Goal: Task Accomplishment & Management: Use online tool/utility

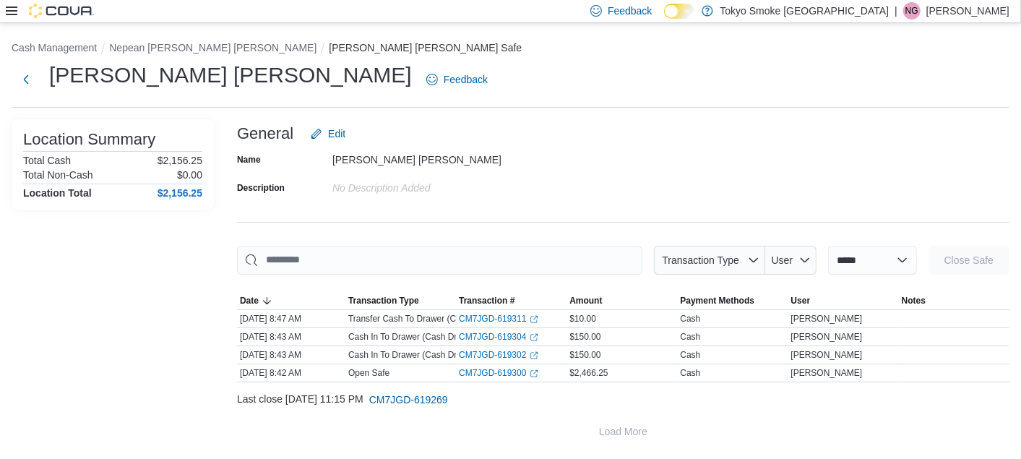
click at [4, 18] on div "Feedback Dark Mode Tokyo Smoke Canada | NG [PERSON_NAME]" at bounding box center [510, 11] width 1021 height 23
click at [16, 9] on icon at bounding box center [12, 11] width 12 height 12
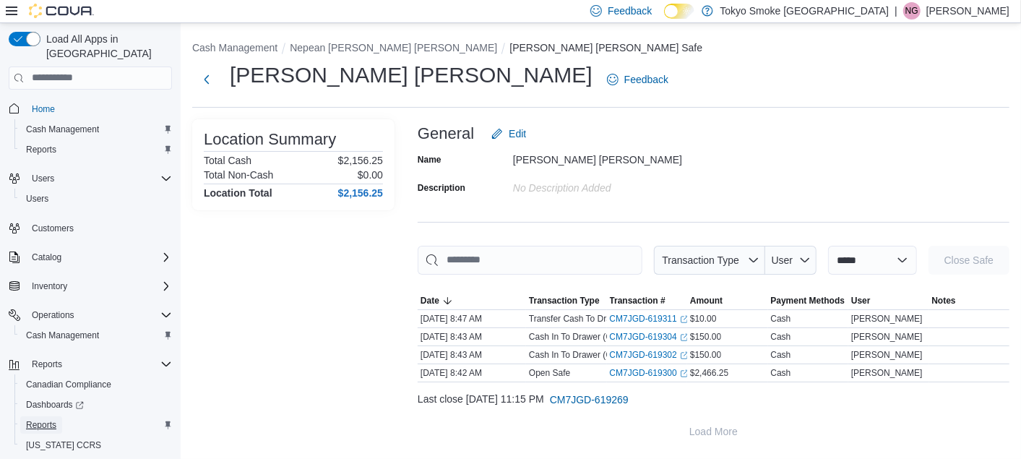
click at [47, 419] on span "Reports" at bounding box center [41, 425] width 30 height 12
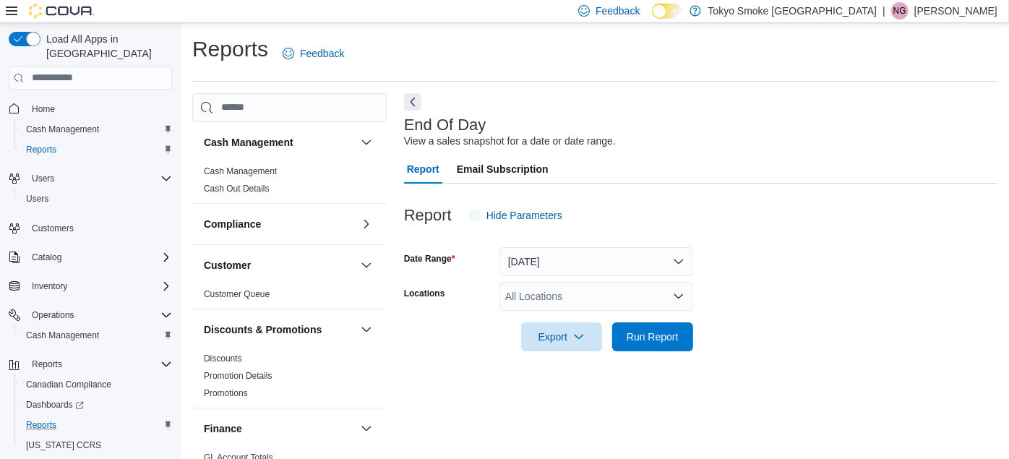
scroll to position [18, 0]
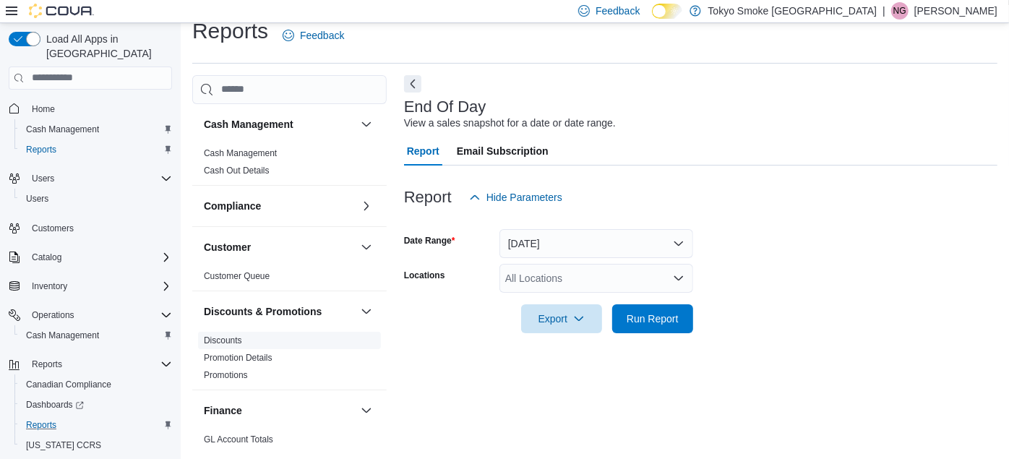
click at [262, 339] on span "Discounts" at bounding box center [289, 340] width 183 height 17
click at [218, 338] on link "Discounts" at bounding box center [223, 340] width 38 height 10
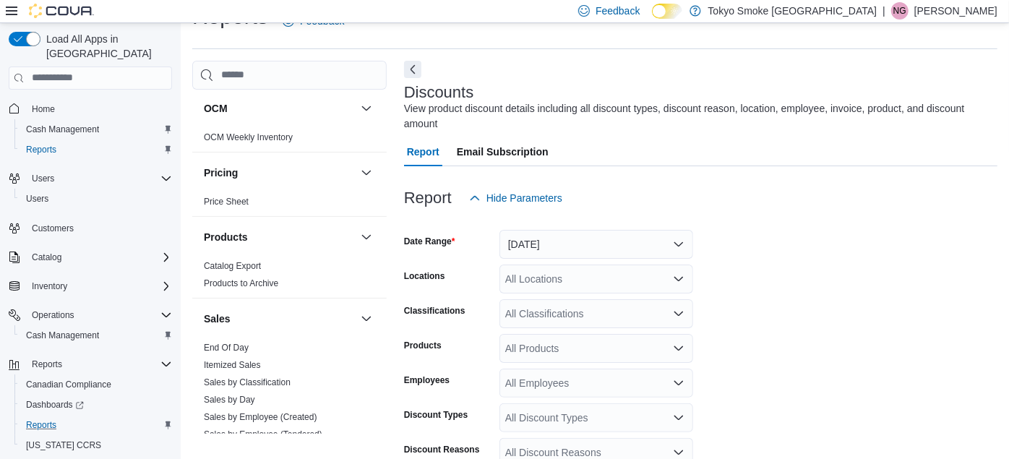
scroll to position [705, 0]
click at [517, 265] on div "All Locations" at bounding box center [596, 279] width 194 height 29
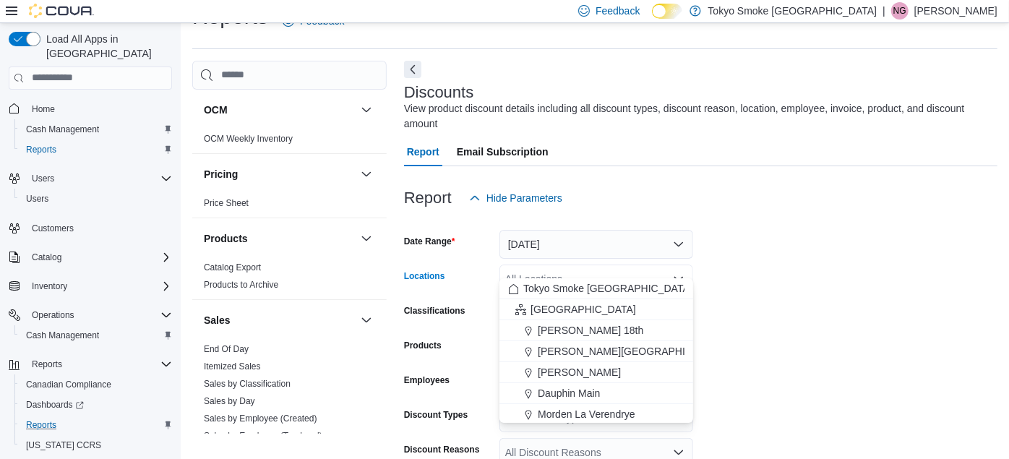
click at [517, 265] on div "All Locations" at bounding box center [596, 279] width 194 height 29
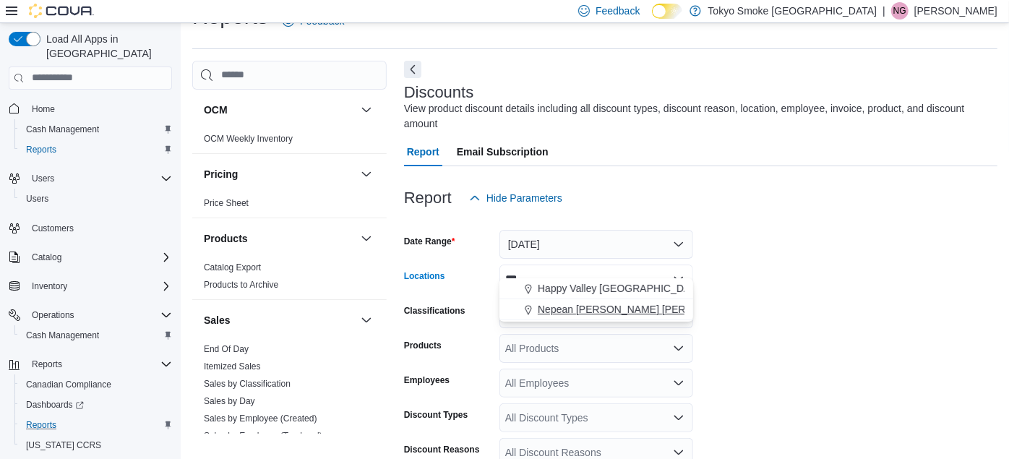
type input "***"
click at [517, 306] on span "Nepean [PERSON_NAME] [PERSON_NAME]" at bounding box center [641, 309] width 207 height 14
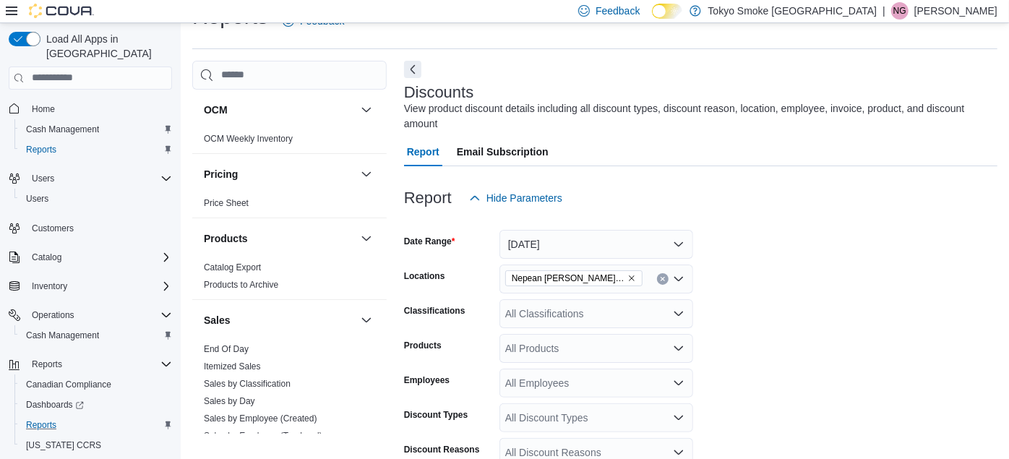
click at [517, 292] on form "Date Range [DATE] Locations Nepean [PERSON_NAME] [PERSON_NAME] Classifications …" at bounding box center [700, 412] width 593 height 399
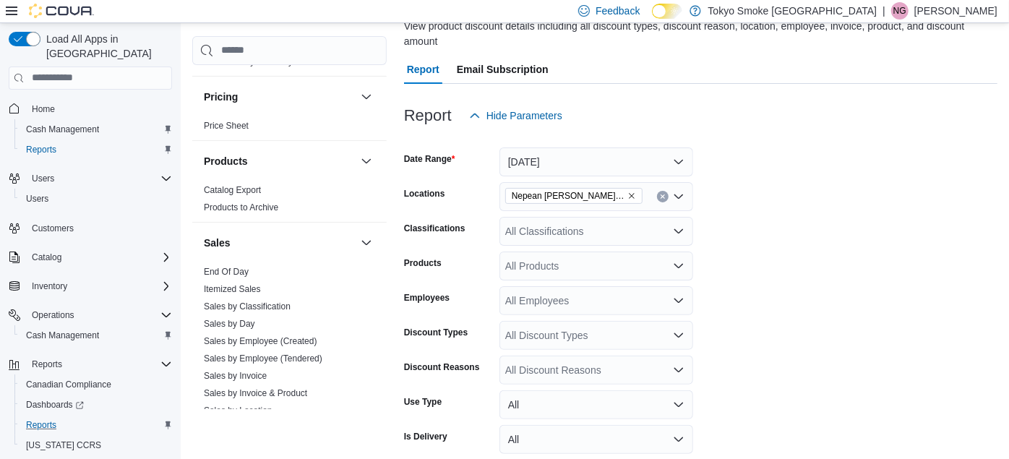
scroll to position [762, 0]
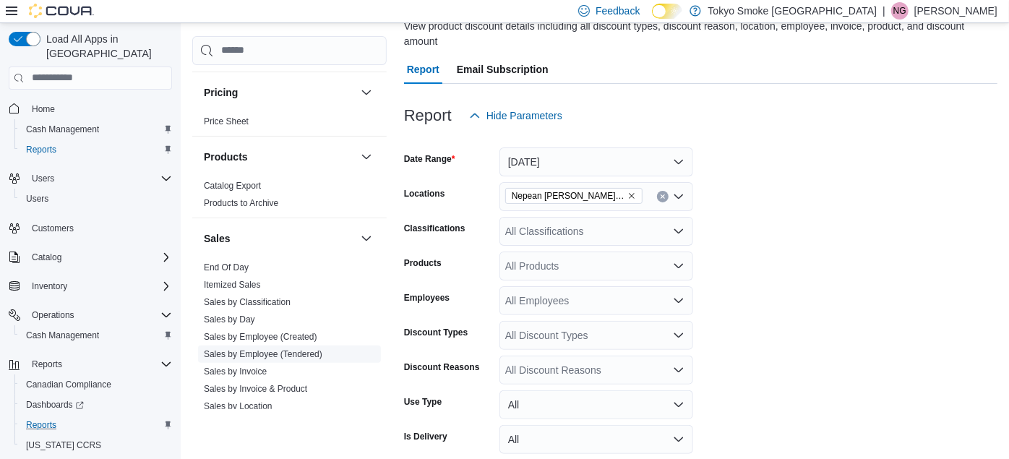
click at [257, 345] on span "Sales by Employee (Tendered)" at bounding box center [289, 353] width 183 height 17
click at [259, 349] on link "Sales by Employee (Tendered)" at bounding box center [263, 354] width 119 height 10
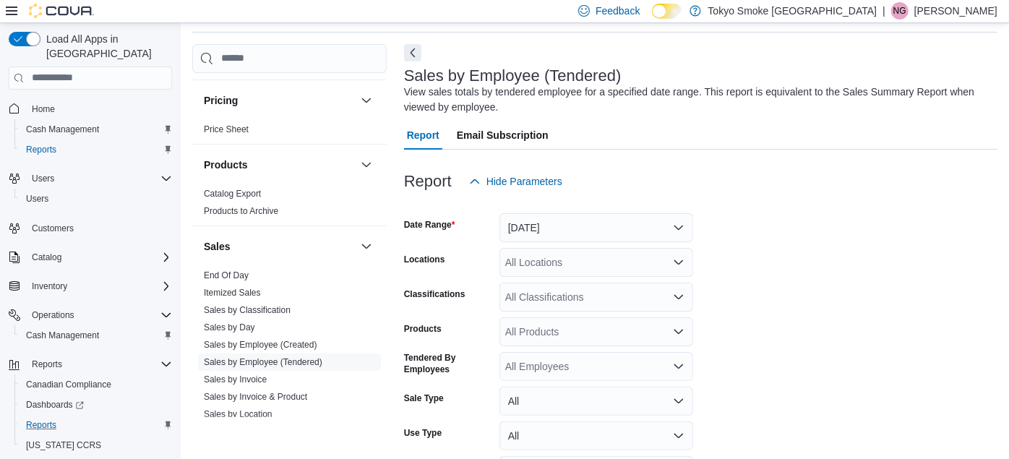
scroll to position [48, 0]
click at [517, 264] on div "All Locations" at bounding box center [596, 263] width 194 height 29
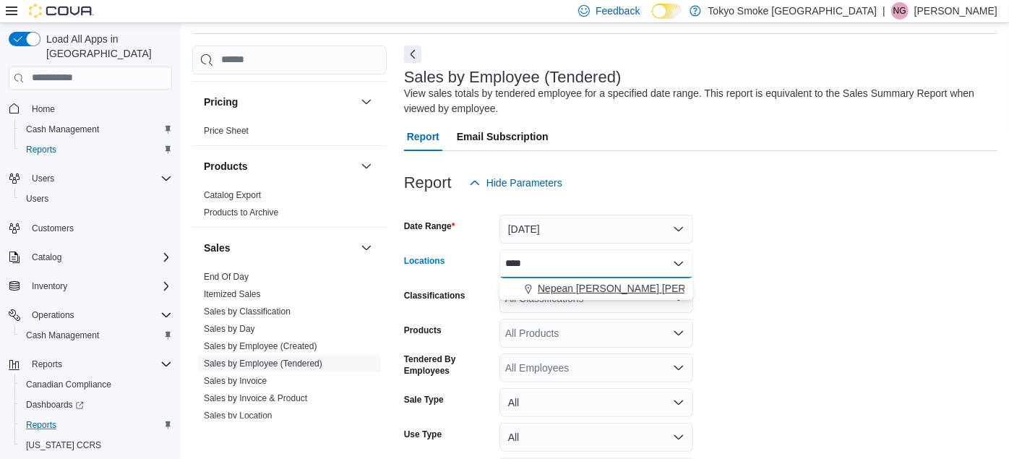
type input "****"
click at [517, 283] on span "Nepean [PERSON_NAME] [PERSON_NAME]" at bounding box center [641, 288] width 207 height 14
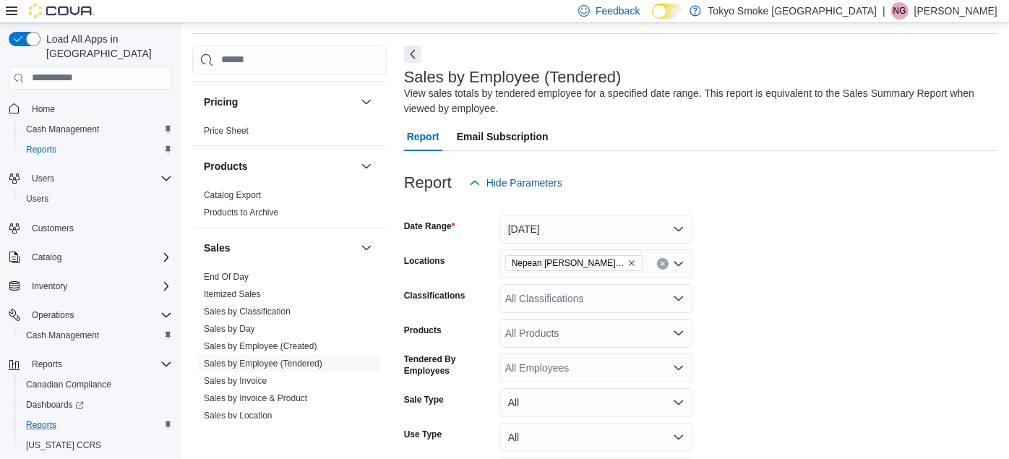
click at [517, 240] on form "Date Range [DATE] Locations Nepean [PERSON_NAME] [PERSON_NAME] Classifications …" at bounding box center [700, 362] width 593 height 330
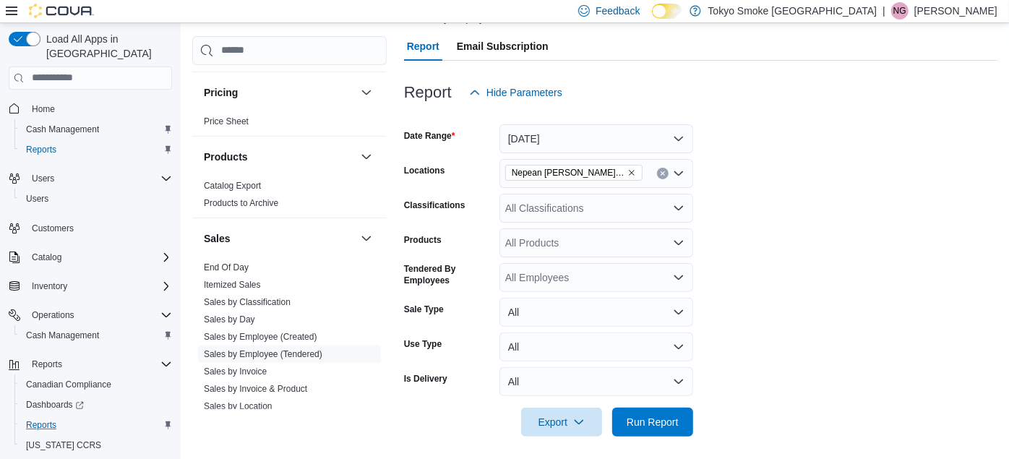
scroll to position [144, 0]
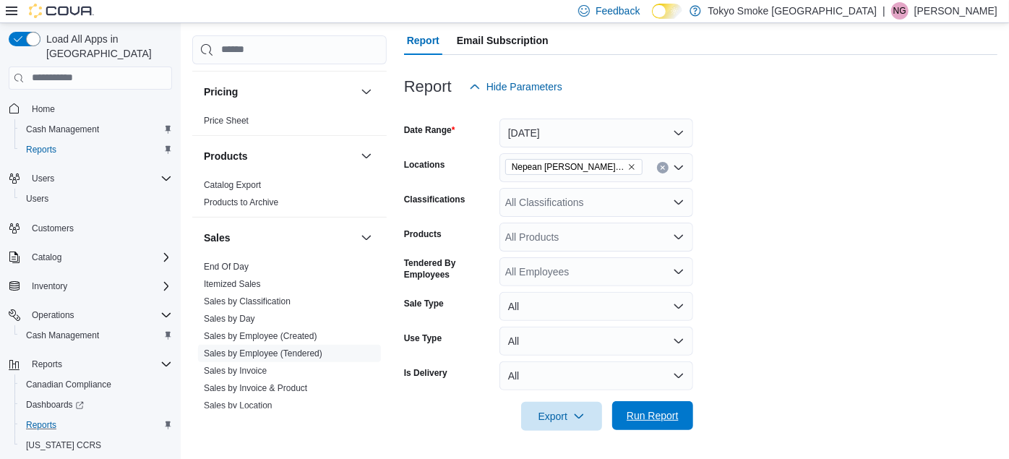
click at [517, 409] on span "Run Report" at bounding box center [653, 415] width 52 height 14
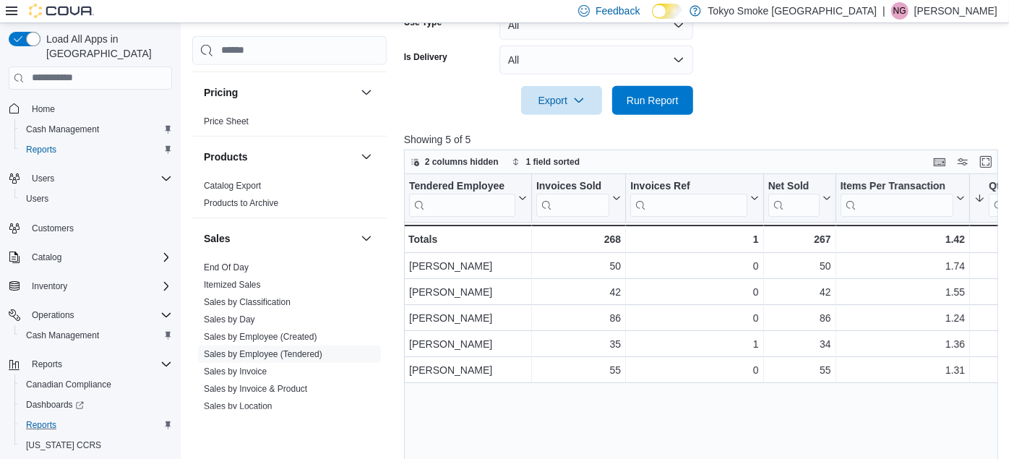
scroll to position [462, 0]
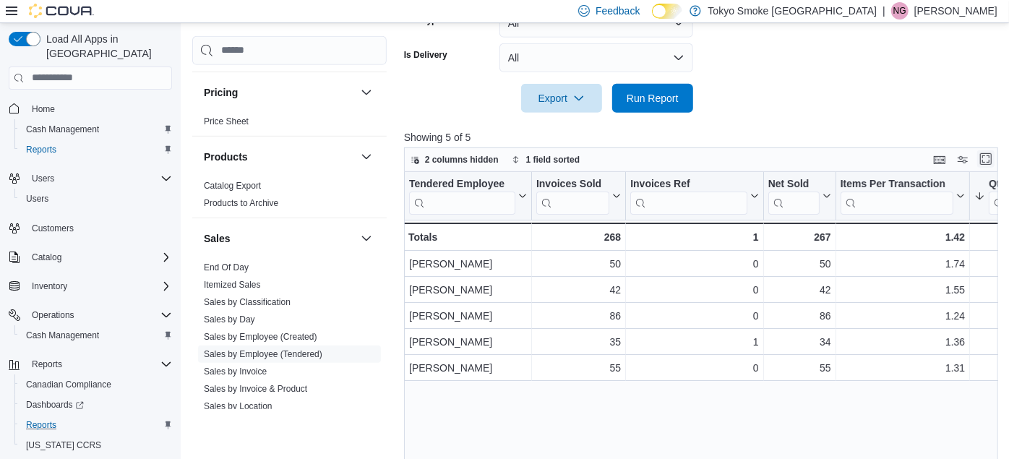
click at [517, 163] on button "Enter fullscreen" at bounding box center [985, 158] width 17 height 17
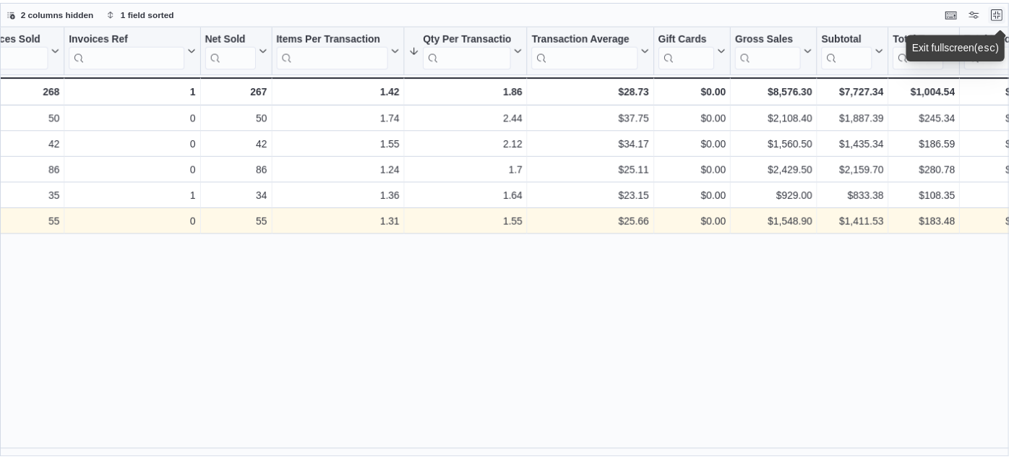
scroll to position [0, 157]
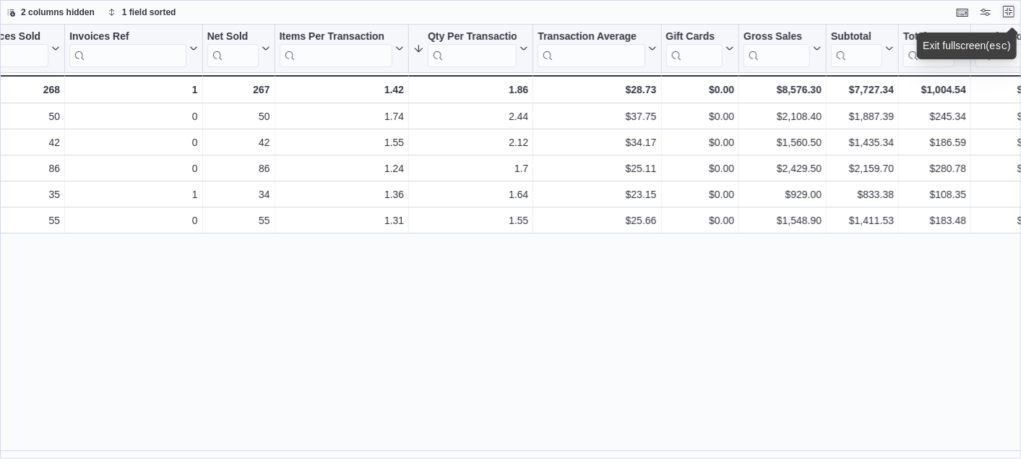
click at [517, 11] on button "Exit fullscreen" at bounding box center [1008, 11] width 17 height 17
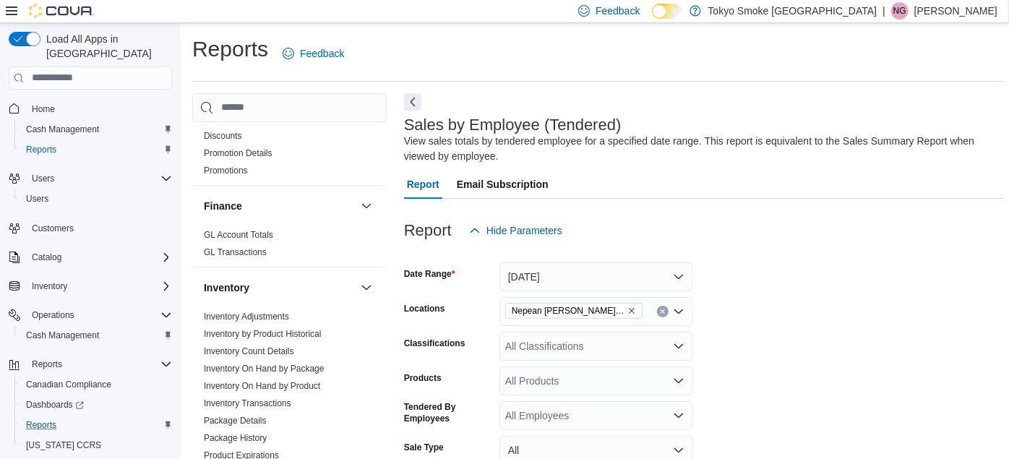
scroll to position [160, 0]
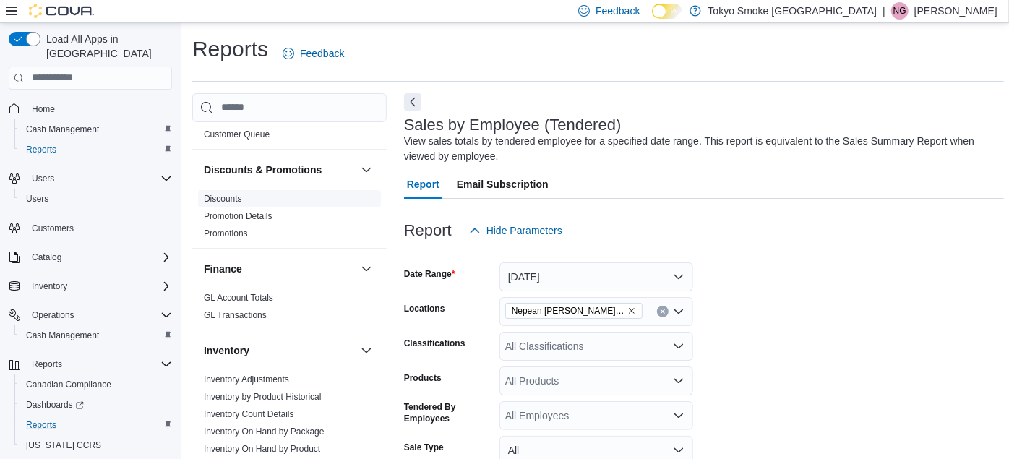
click at [213, 197] on link "Discounts" at bounding box center [223, 199] width 38 height 10
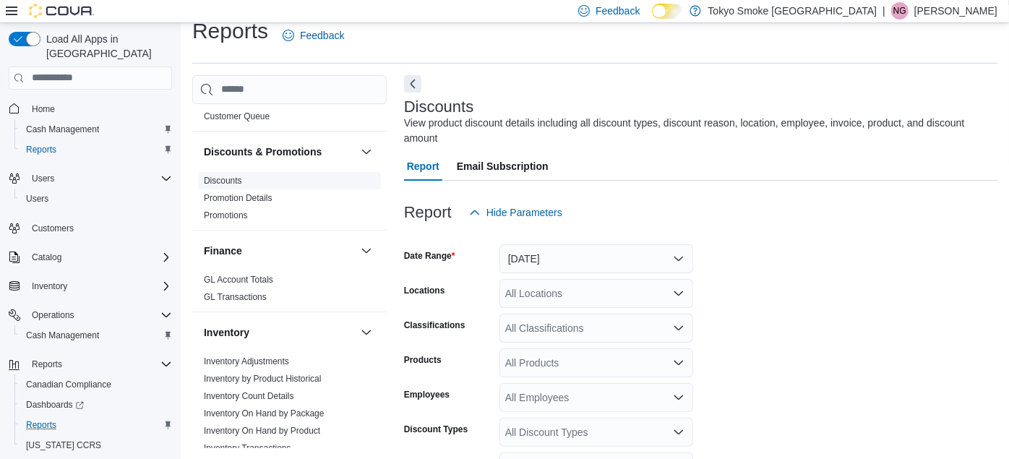
scroll to position [33, 0]
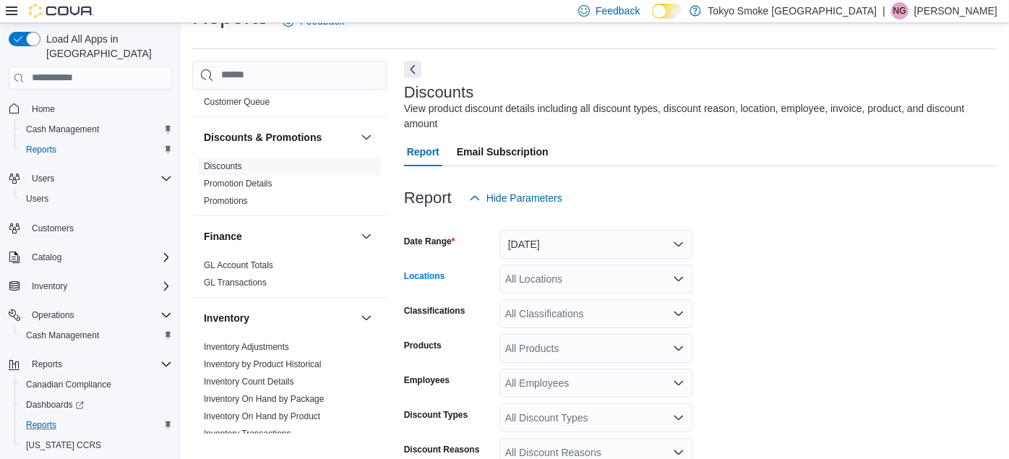
click at [517, 265] on div "All Locations" at bounding box center [596, 279] width 194 height 29
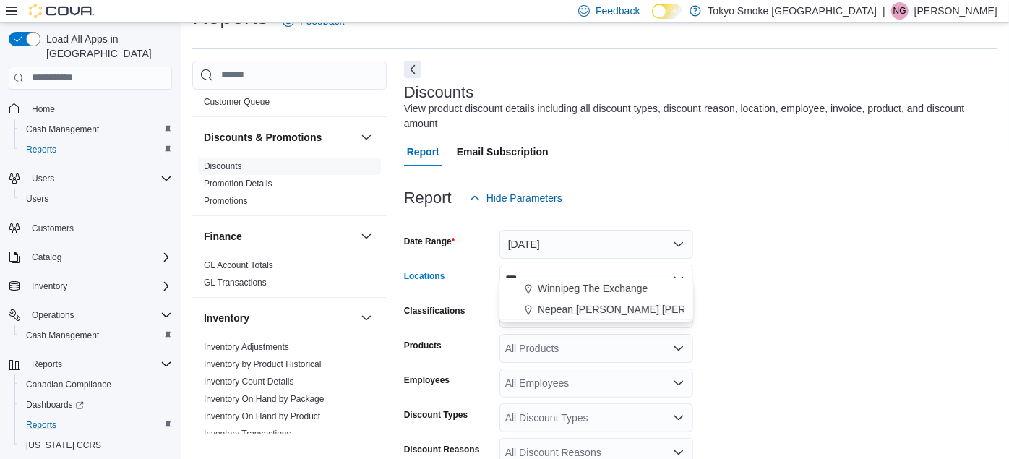
type input "***"
click at [517, 305] on span "Nepean [PERSON_NAME] [PERSON_NAME]" at bounding box center [641, 309] width 207 height 14
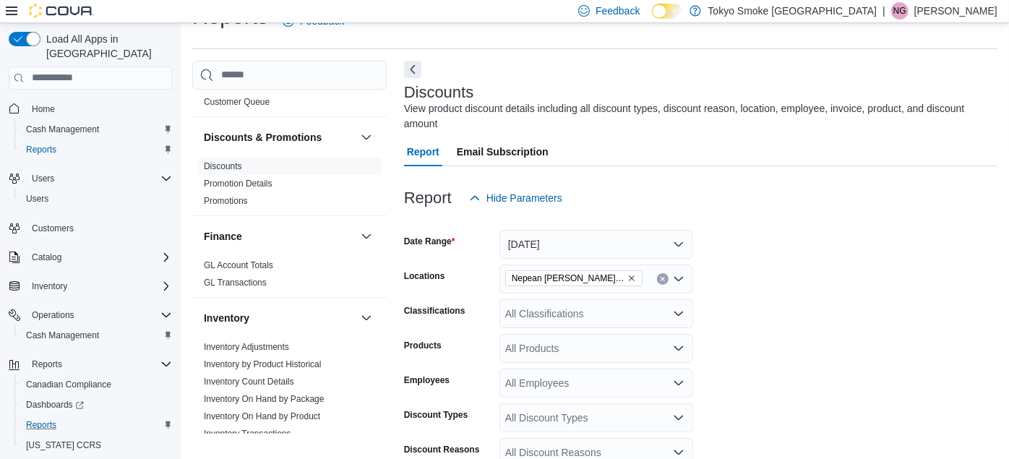
click at [517, 239] on form "Date Range [DATE] Locations Nepean [PERSON_NAME] [PERSON_NAME] Classifications …" at bounding box center [700, 412] width 593 height 399
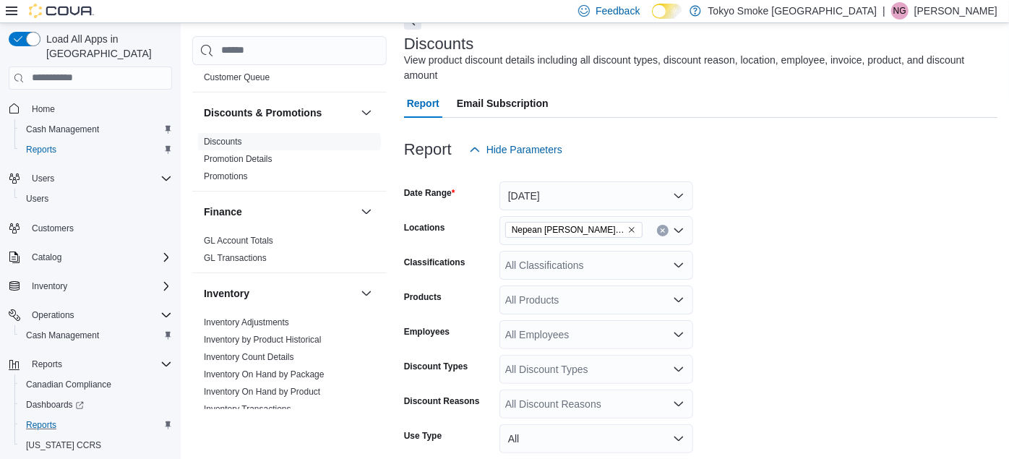
scroll to position [82, 0]
click at [517, 388] on div "All Discount Reasons" at bounding box center [596, 402] width 194 height 29
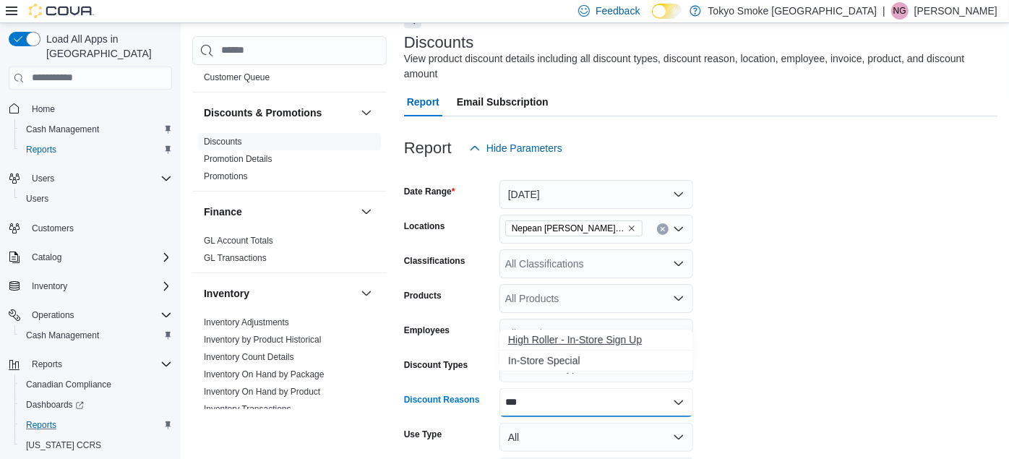
type input "***"
click at [517, 334] on span "High Roller - In-Store Sign Up" at bounding box center [596, 339] width 176 height 14
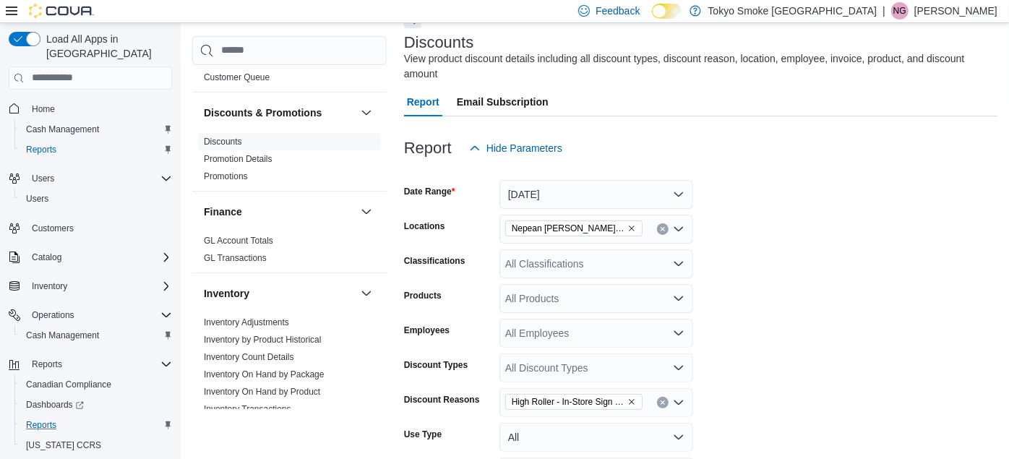
click at [517, 291] on form "Date Range [DATE] Locations Nepean [PERSON_NAME] [PERSON_NAME] Classifications …" at bounding box center [700, 362] width 593 height 399
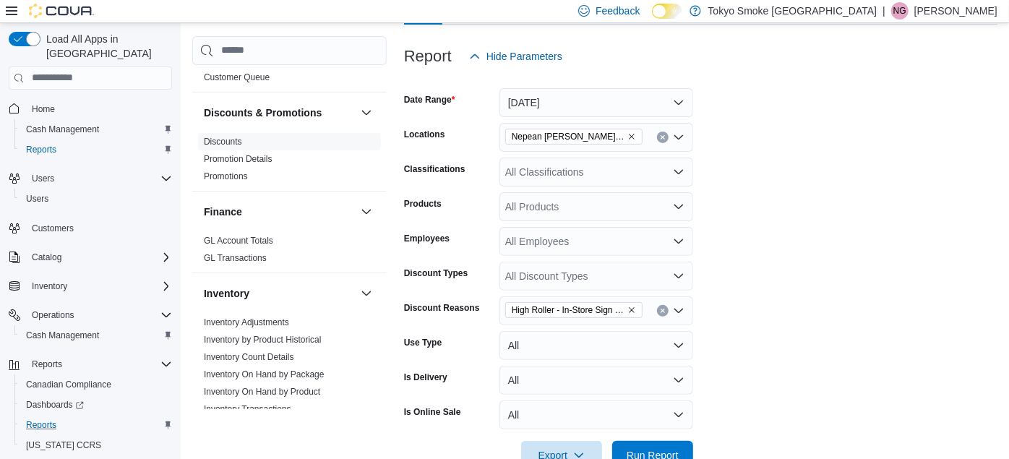
scroll to position [198, 0]
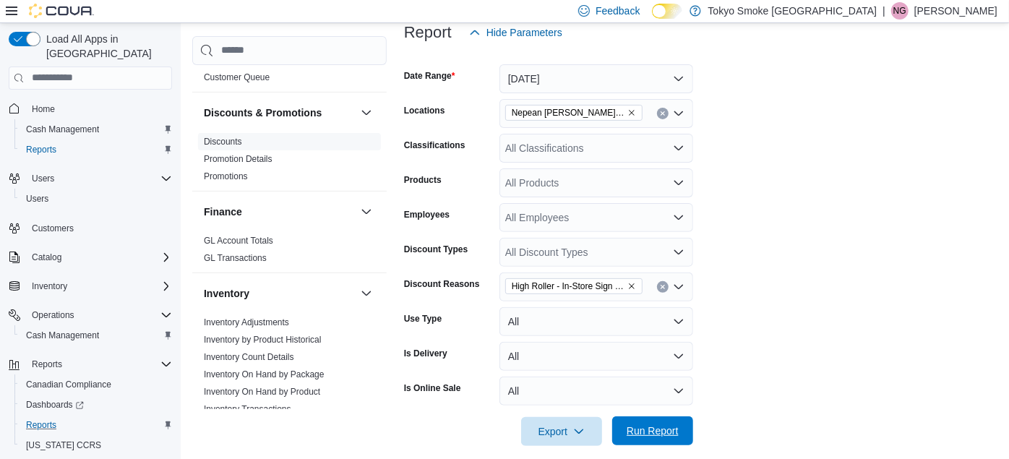
click at [517, 424] on span "Run Report" at bounding box center [653, 430] width 64 height 29
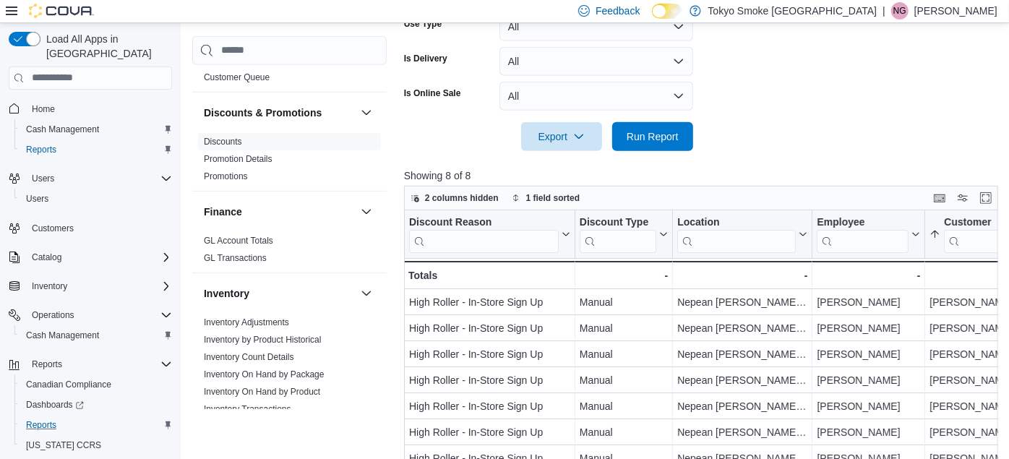
scroll to position [493, 0]
click at [517, 189] on button "Enter fullscreen" at bounding box center [985, 197] width 17 height 17
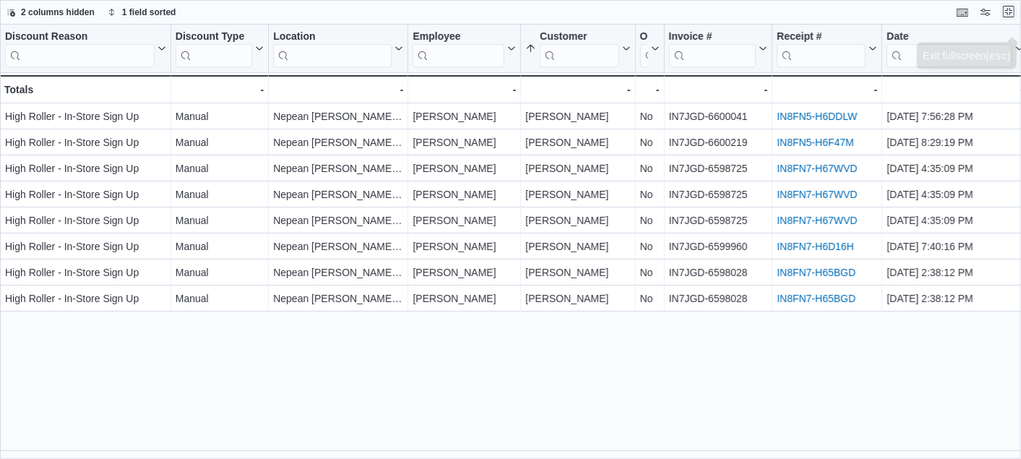
click at [517, 12] on button "Exit fullscreen" at bounding box center [1008, 11] width 17 height 17
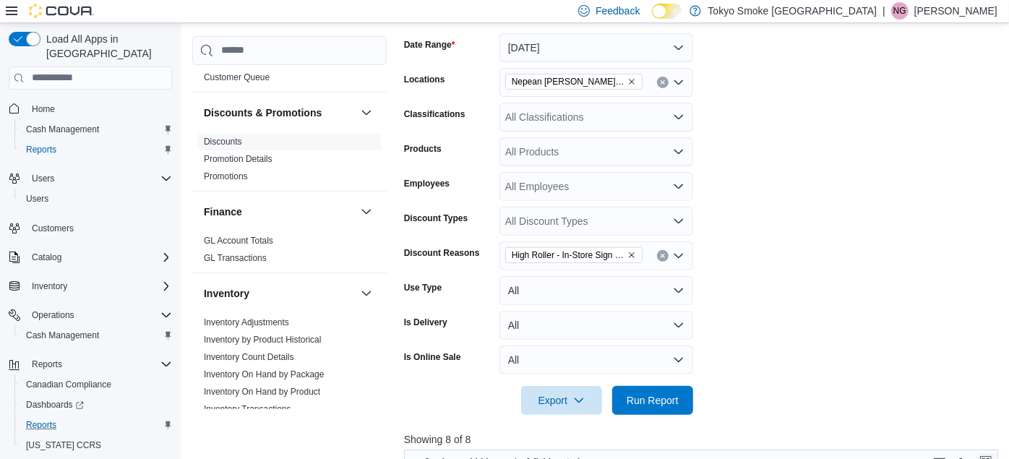
scroll to position [231, 0]
click at [517, 249] on icon "Remove High Roller - In-Store Sign Up from selection in this group" at bounding box center [631, 253] width 9 height 9
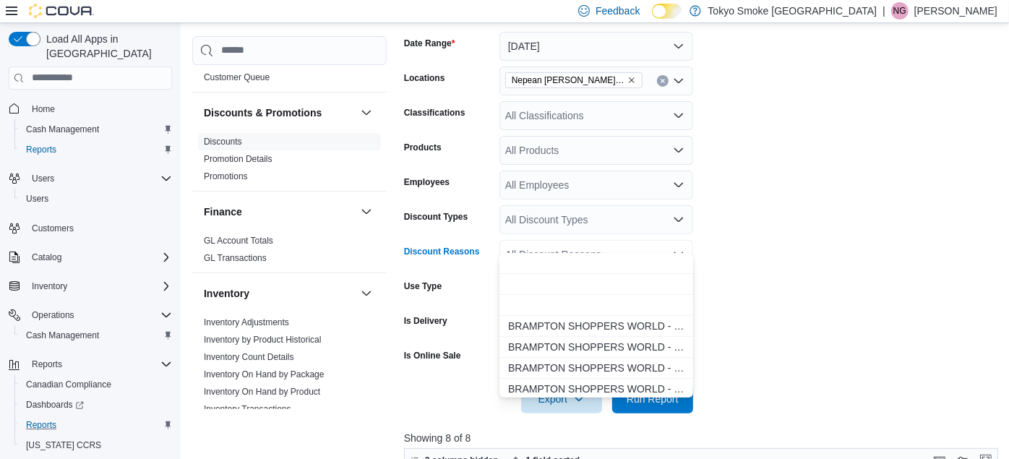
click at [517, 240] on div "All Discount Reasons" at bounding box center [596, 254] width 194 height 29
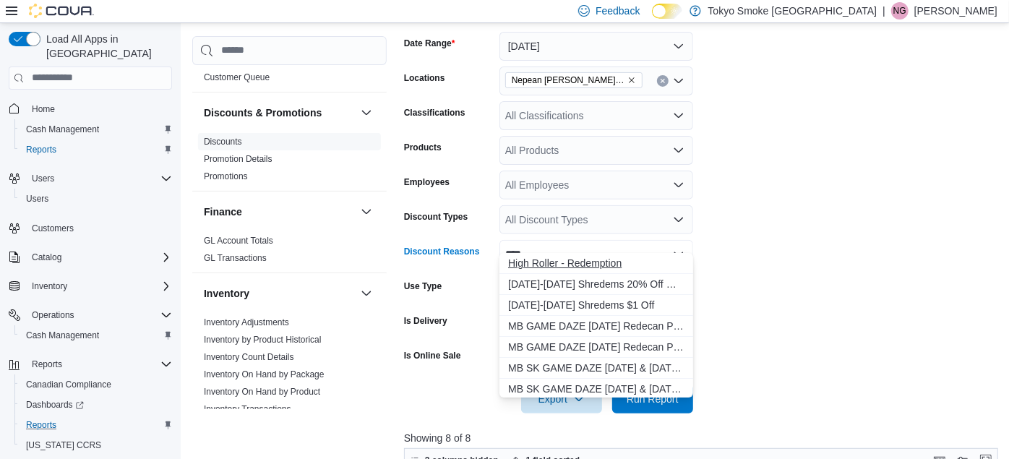
type input "****"
click at [517, 266] on span "High Roller - Redemption" at bounding box center [596, 263] width 176 height 14
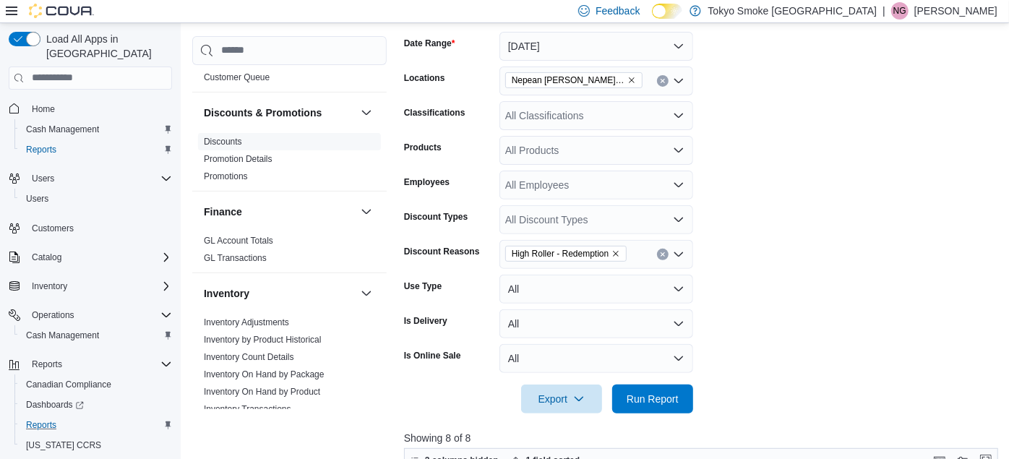
click at [517, 345] on form "Date Range [DATE] Locations Nepean [PERSON_NAME] [PERSON_NAME] Classifications …" at bounding box center [704, 213] width 600 height 399
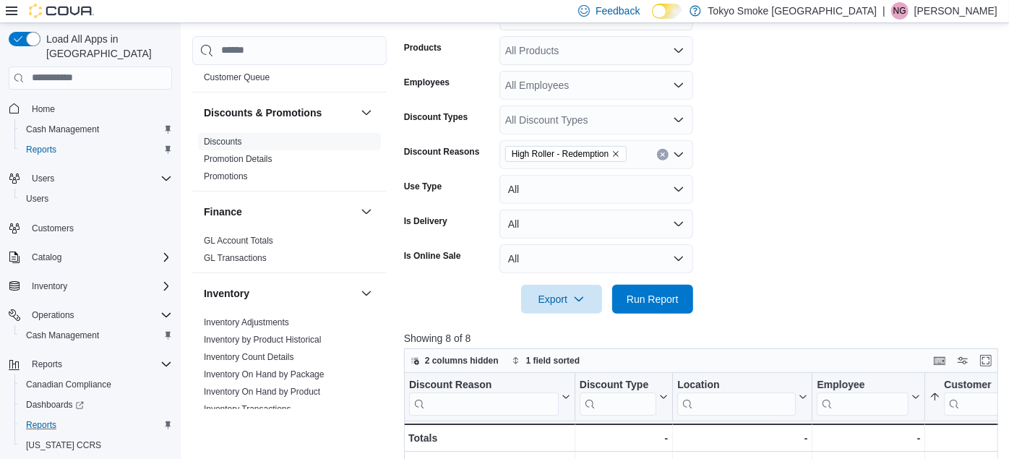
scroll to position [335, 0]
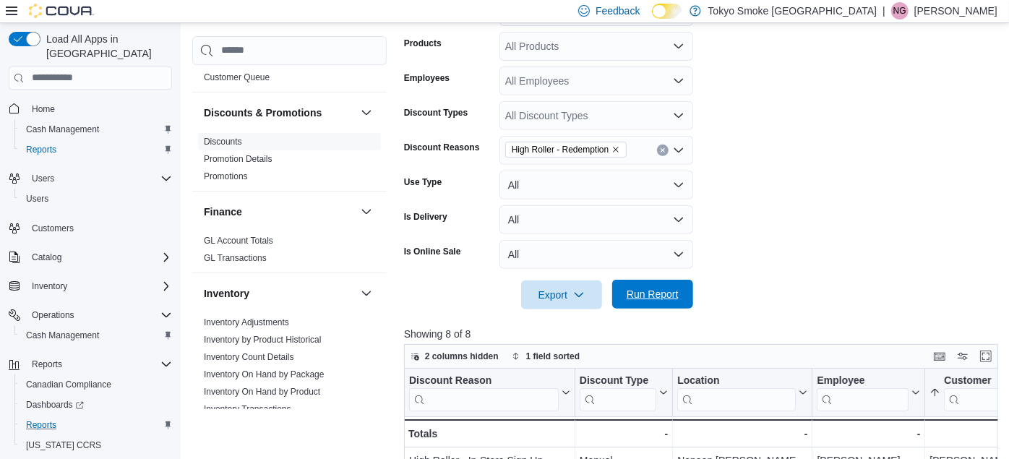
click at [517, 287] on span "Run Report" at bounding box center [653, 294] width 52 height 14
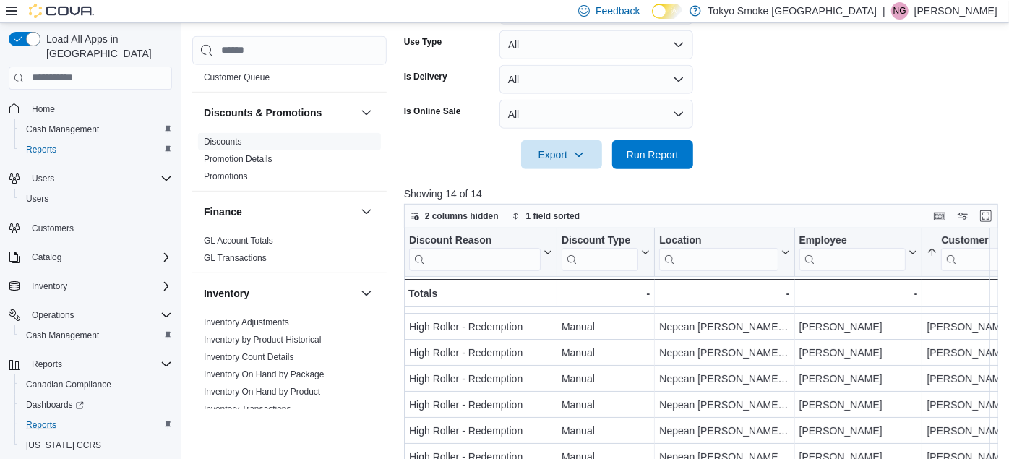
scroll to position [98, 0]
click at [517, 207] on button "Enter fullscreen" at bounding box center [985, 215] width 17 height 17
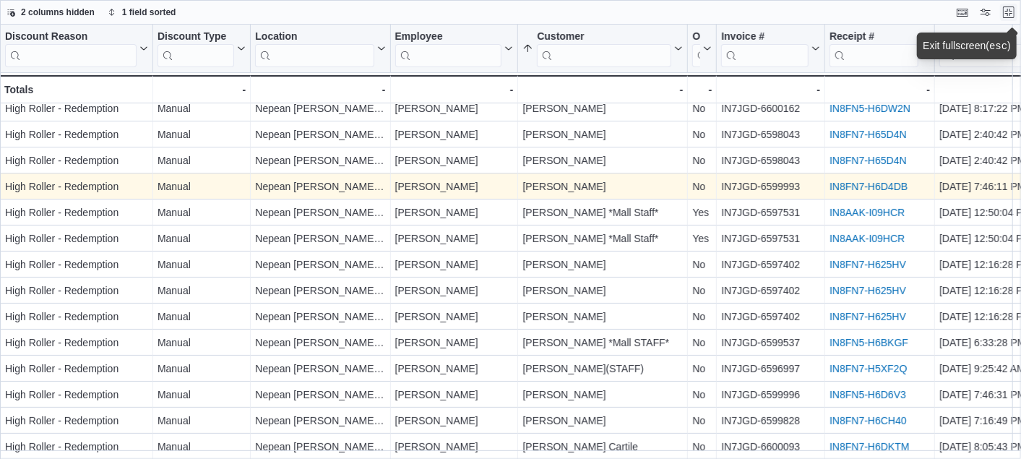
scroll to position [0, 0]
